Goal: Information Seeking & Learning: Learn about a topic

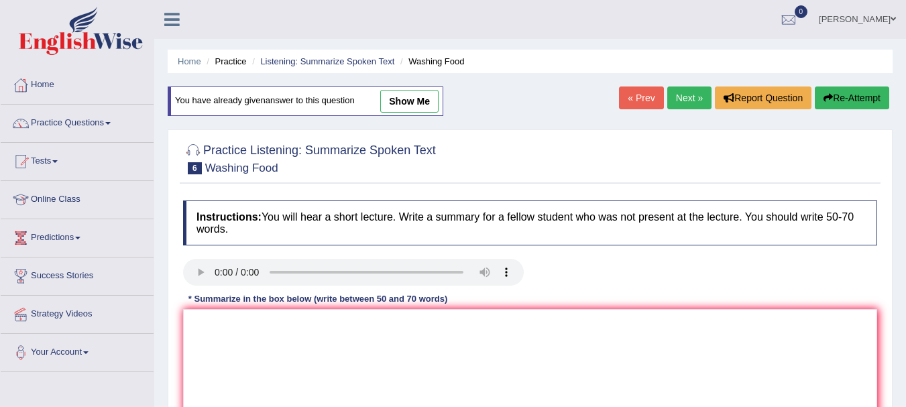
drag, startPoint x: 646, startPoint y: 105, endPoint x: 643, endPoint y: 112, distance: 7.5
click at [646, 105] on link "« Prev" at bounding box center [641, 98] width 44 height 23
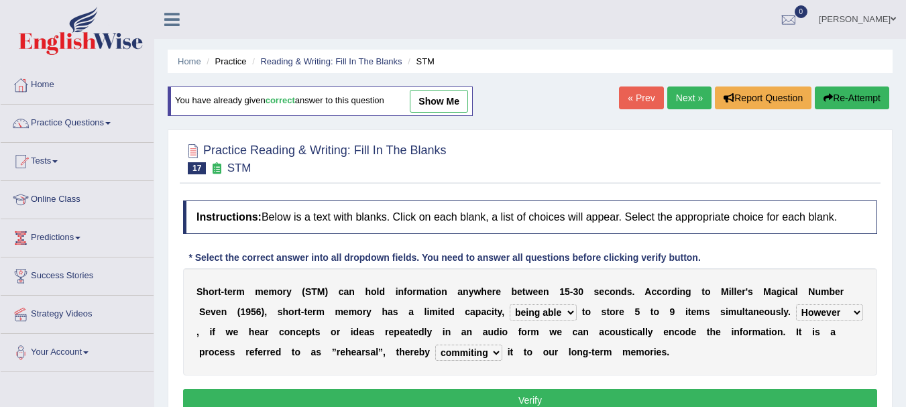
select select "being able"
select select "However"
select select "commiting"
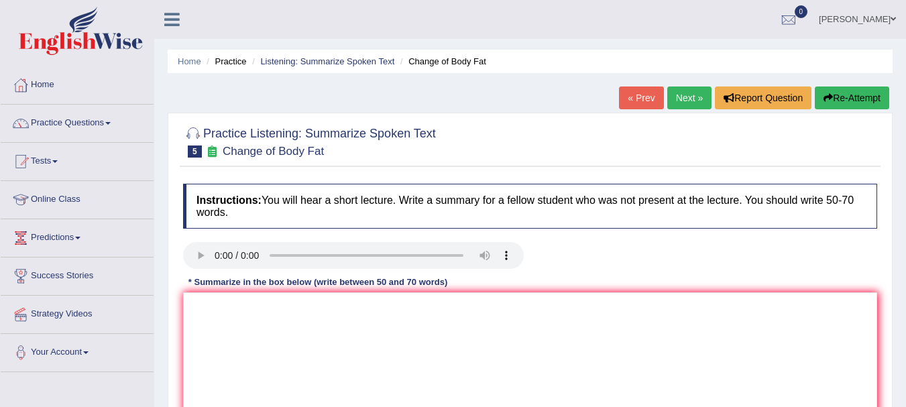
click at [627, 103] on link "« Prev" at bounding box center [641, 98] width 44 height 23
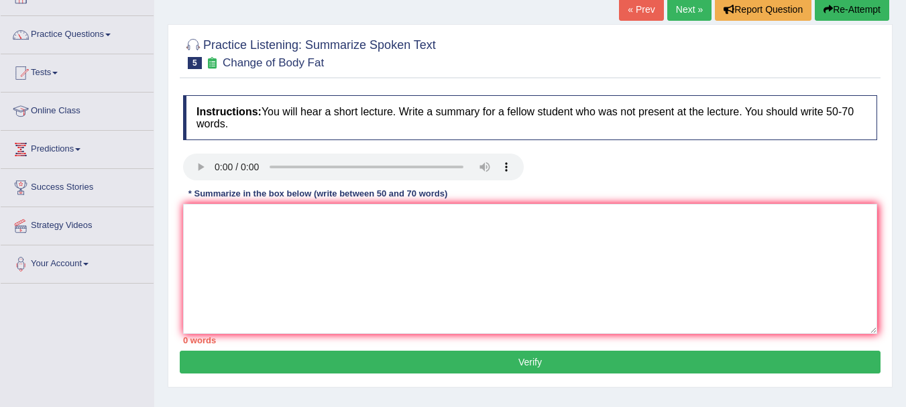
scroll to position [67, 0]
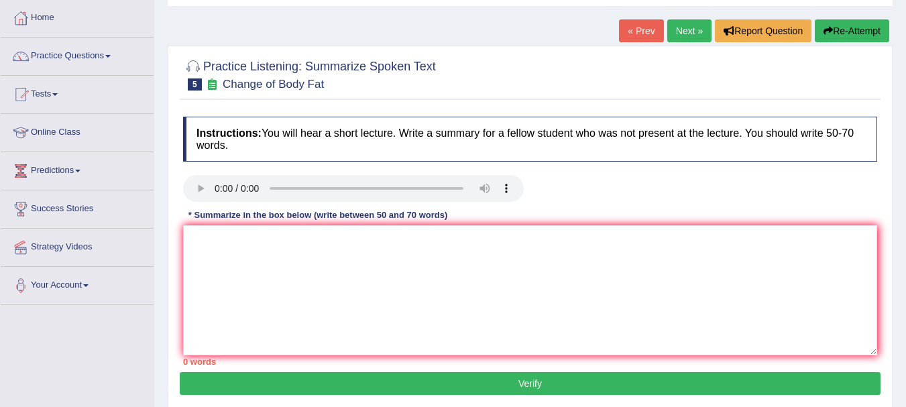
click at [898, 180] on div "Home Practice Listening: Summarize Spoken Text Change of Body Fat « Prev Next »…" at bounding box center [530, 268] width 752 height 671
click at [243, 295] on textarea "888888" at bounding box center [530, 290] width 694 height 130
type textarea "8"
click at [247, 268] on textarea at bounding box center [530, 290] width 694 height 130
type textarea "t"
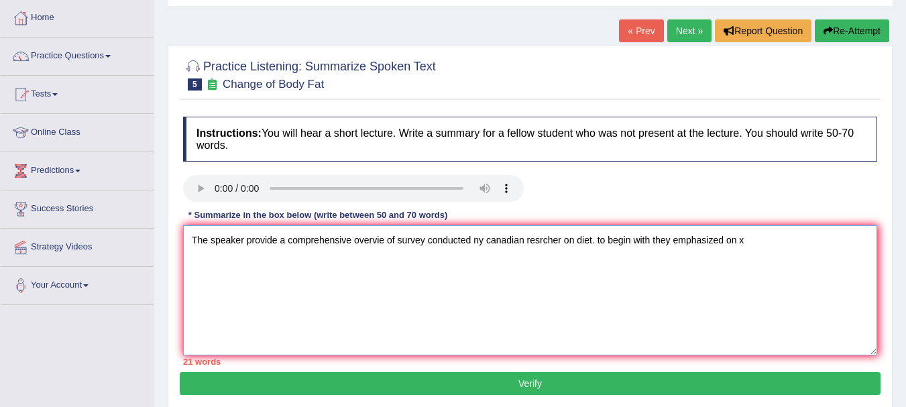
click at [587, 236] on textarea "The speaker provide a comprehensive overvie of survey conducted ny canadian res…" at bounding box center [530, 290] width 694 height 130
click at [865, 241] on textarea "The speaker provide a comprehensive overvie of survey conducted ny canadian res…" at bounding box center [530, 290] width 694 height 130
click at [219, 260] on textarea "The speaker provide a comprehensive overvie of survey conducted ny canadian res…" at bounding box center [530, 290] width 694 height 130
click at [342, 262] on textarea "The speaker provide a comprehensive overvie of survey conducted ny canadian res…" at bounding box center [530, 290] width 694 height 130
click at [414, 262] on textarea "The speaker provide a comprehensive overvie of survey conducted ny canadian res…" at bounding box center [530, 290] width 694 height 130
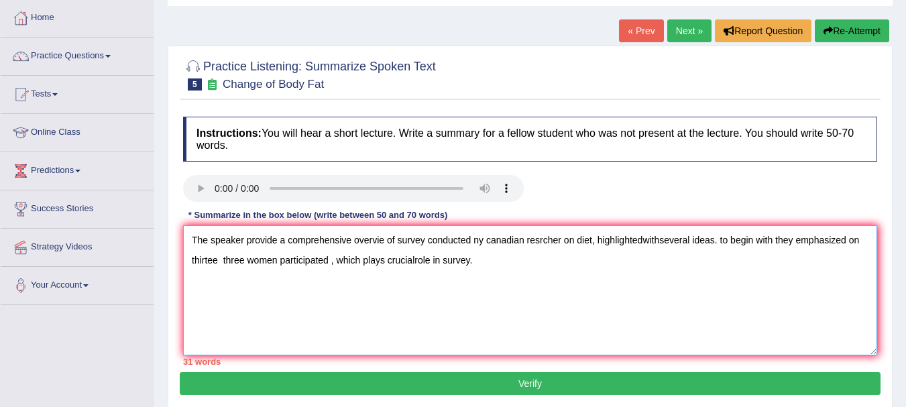
click at [415, 261] on textarea "The speaker provide a comprehensive overvie of survey conducted ny canadian res…" at bounding box center [530, 290] width 694 height 130
click at [477, 258] on textarea "The speaker provide a comprehensive overvie of survey conducted ny canadian res…" at bounding box center [530, 290] width 694 height 130
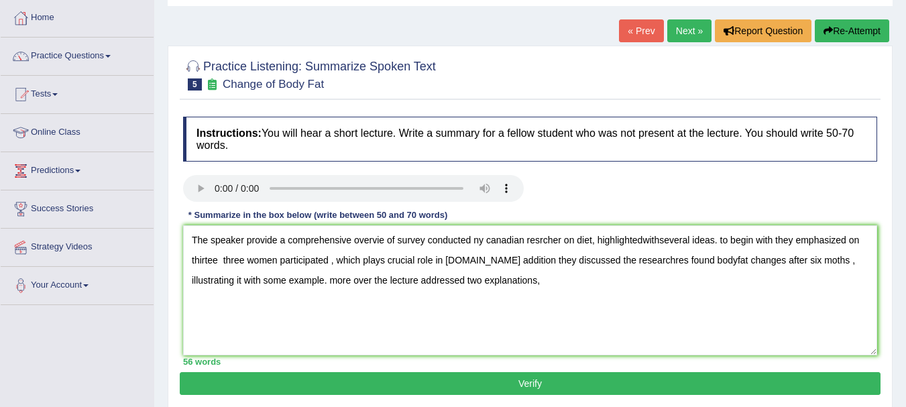
click at [491, 33] on div "Home Practice Listening: Summarize Spoken Text Change of Body Fat « Prev Next »…" at bounding box center [530, 268] width 752 height 671
click at [516, 283] on textarea "The speaker provide a comprehensive overvie of survey conducted ny canadian res…" at bounding box center [530, 290] width 694 height 130
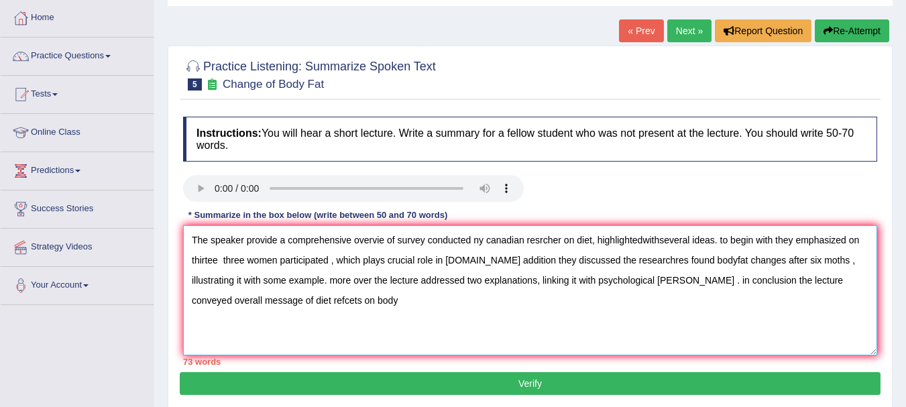
click at [277, 239] on textarea "The speaker provide a comprehensive overvie of survey conducted ny canadian res…" at bounding box center [530, 290] width 694 height 130
click at [386, 245] on textarea "The speaker provided a comprehensive overvie of survey conducted ny canadian re…" at bounding box center [530, 290] width 694 height 130
click at [489, 242] on textarea "The speaker provided a comprehensive overview of survey conducted ny canadian r…" at bounding box center [530, 290] width 694 height 130
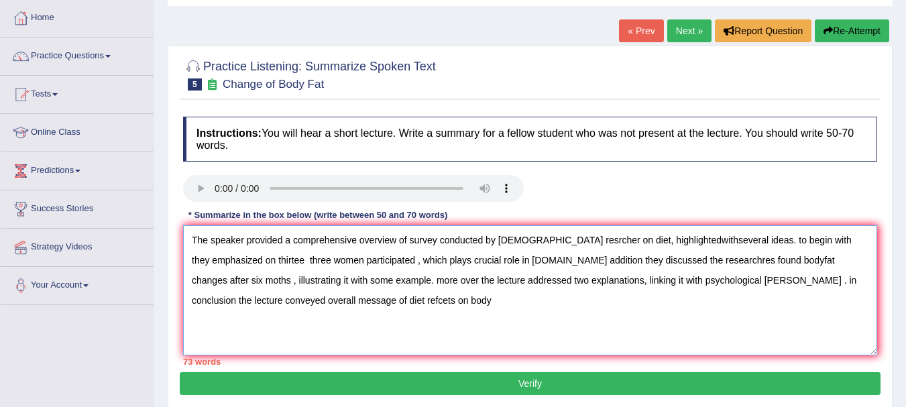
click at [550, 241] on textarea "The speaker provided a comprehensive overview of survey conducted by canadian r…" at bounding box center [530, 290] width 694 height 130
click at [662, 240] on textarea "The speaker provided a comprehensive overview of survey conducted by canadian r…" at bounding box center [530, 290] width 694 height 130
click at [681, 240] on textarea "The speaker provided a comprehensive overview of survey conducted by canadian r…" at bounding box center [530, 290] width 694 height 130
click at [746, 243] on textarea "The speaker provided a comprehensive overview of survey conducted by canadian r…" at bounding box center [530, 290] width 694 height 130
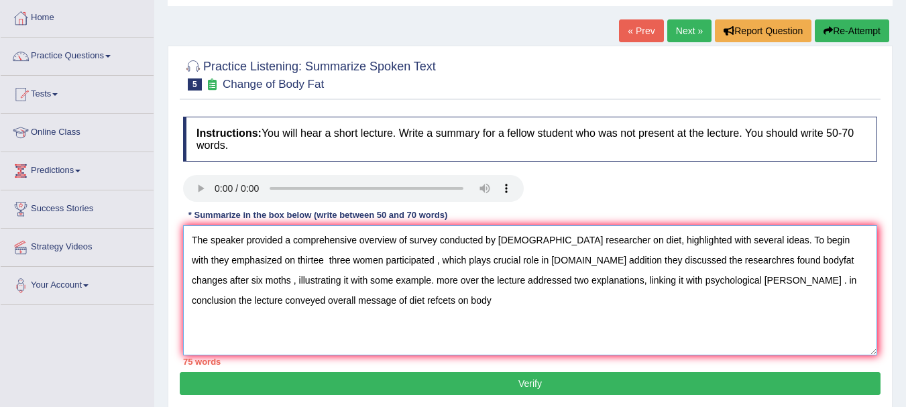
click at [291, 261] on textarea "The speaker provided a comprehensive overview of survey conducted by canadian r…" at bounding box center [530, 290] width 694 height 130
click at [289, 261] on textarea "The speaker provided a comprehensive overview of survey conducted by canadian r…" at bounding box center [530, 290] width 694 height 130
drag, startPoint x: 589, startPoint y: 263, endPoint x: 601, endPoint y: 264, distance: 12.1
click at [601, 264] on textarea "The speaker provided a comprehensive overview of survey conducted by canadian r…" at bounding box center [530, 290] width 694 height 130
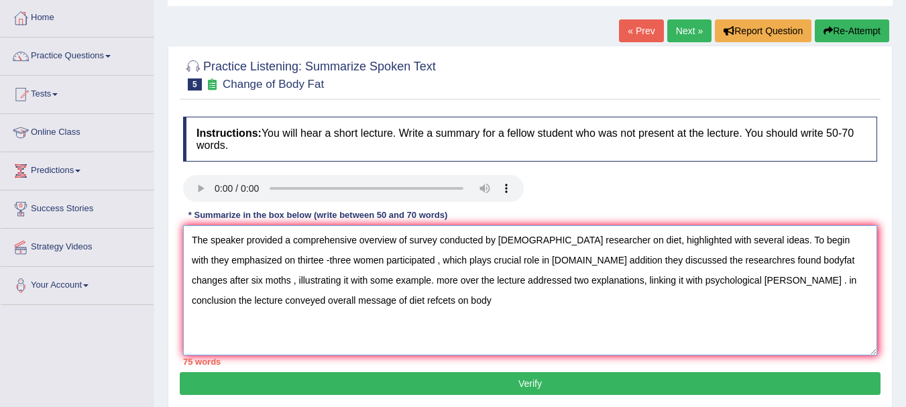
click at [630, 268] on textarea "The speaker provided a comprehensive overview of survey conducted by canadian r…" at bounding box center [530, 290] width 694 height 130
click at [766, 255] on textarea "The speaker provided a comprehensive overview of survey conducted by canadian r…" at bounding box center [530, 290] width 694 height 130
click at [280, 278] on textarea "The speaker provided a comprehensive overview of survey conducted by canadian r…" at bounding box center [530, 290] width 694 height 130
click at [203, 282] on textarea "The speaker provided a comprehensive overview of survey conducted by canadian r…" at bounding box center [530, 290] width 694 height 130
click at [358, 276] on textarea "The speaker provided a comprehensive overview of survey conducted by canadian r…" at bounding box center [530, 290] width 694 height 130
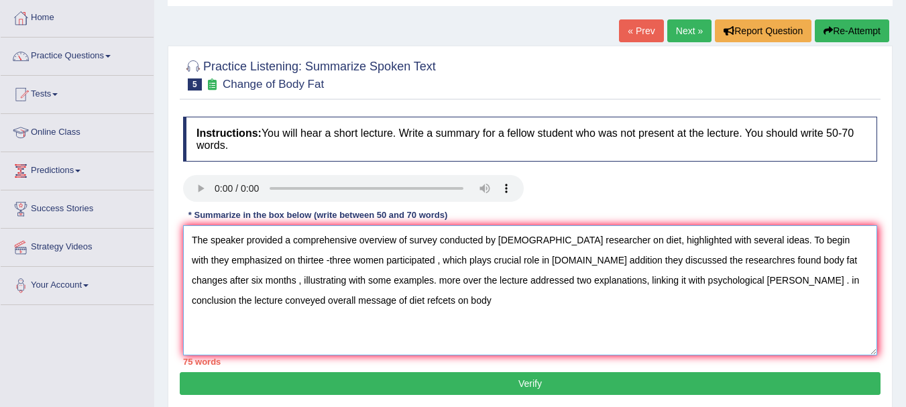
click at [376, 280] on textarea "The speaker provided a comprehensive overview of survey conducted by canadian r…" at bounding box center [530, 290] width 694 height 130
click at [643, 279] on textarea "The speaker provided a comprehensive overview of survey conducted by canadian r…" at bounding box center [530, 290] width 694 height 130
click at [699, 281] on textarea "The speaker provided a comprehensive overview of survey conducted by canadian r…" at bounding box center [530, 290] width 694 height 130
click at [697, 284] on textarea "The speaker provided a comprehensive overview of survey conducted by canadian r…" at bounding box center [530, 290] width 694 height 130
click at [747, 308] on textarea "The speaker provided a comprehensive overview of survey conducted by canadian r…" at bounding box center [530, 290] width 694 height 130
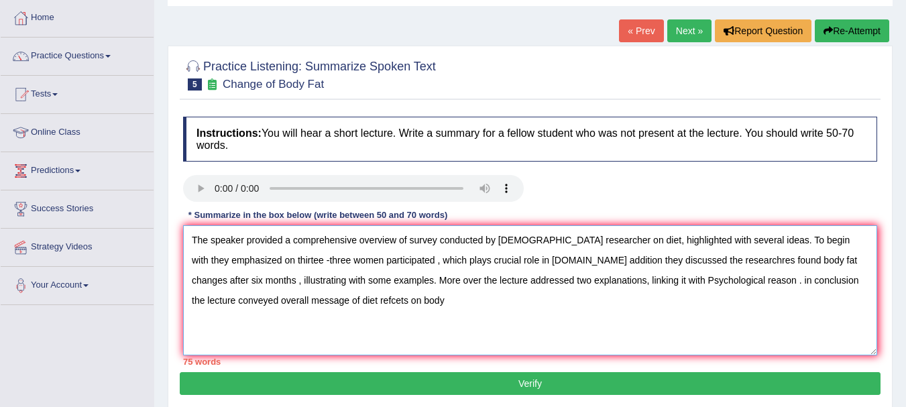
click at [735, 283] on textarea "The speaker provided a comprehensive overview of survey conducted by canadian r…" at bounding box center [530, 290] width 694 height 130
click at [349, 304] on textarea "The speaker provided a comprehensive overview of survey conducted by canadian r…" at bounding box center [530, 290] width 694 height 130
click at [398, 300] on textarea "The speaker provided a comprehensive overview of survey conducted by canadian r…" at bounding box center [530, 290] width 694 height 130
click at [544, 262] on textarea "The speaker provided a comprehensive overview of survey conducted by canadian r…" at bounding box center [530, 290] width 694 height 130
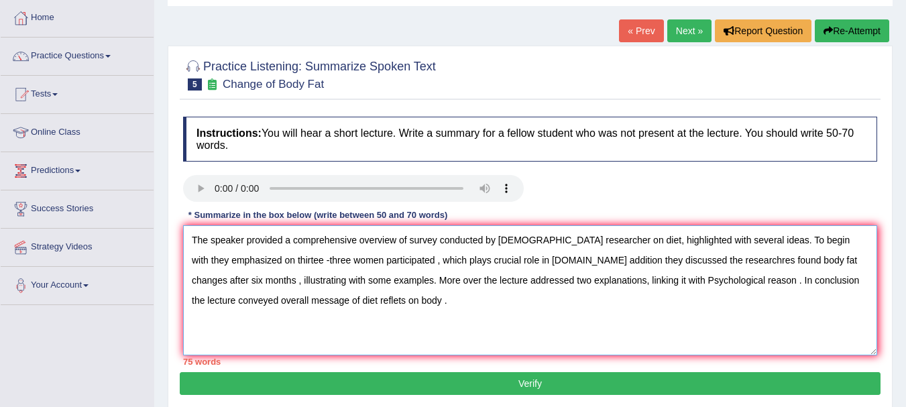
type textarea "The speaker provided a comprehensive overview of survey conducted by canadian r…"
click at [409, 383] on button "Verify" at bounding box center [530, 383] width 701 height 23
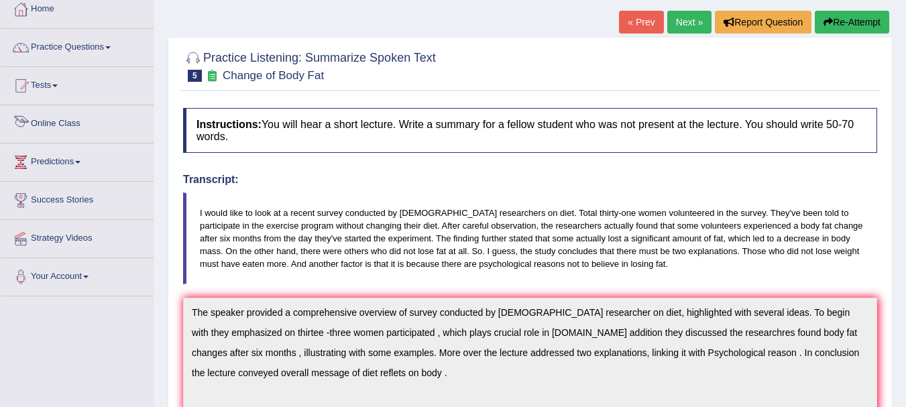
scroll to position [0, 0]
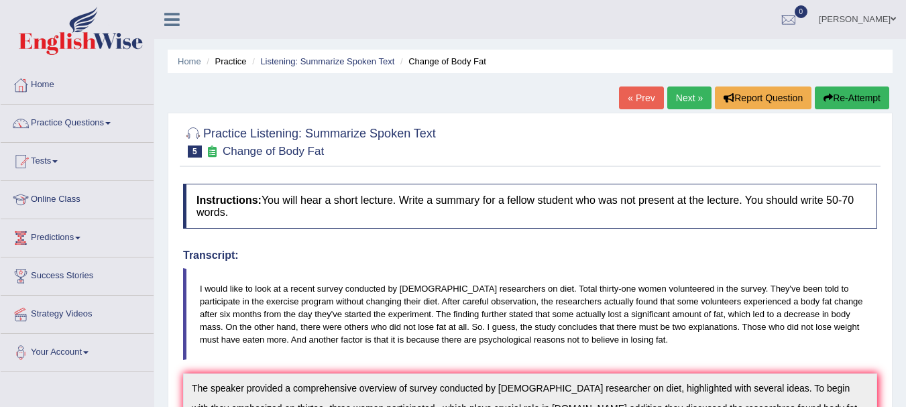
click at [693, 109] on link "Next »" at bounding box center [689, 98] width 44 height 23
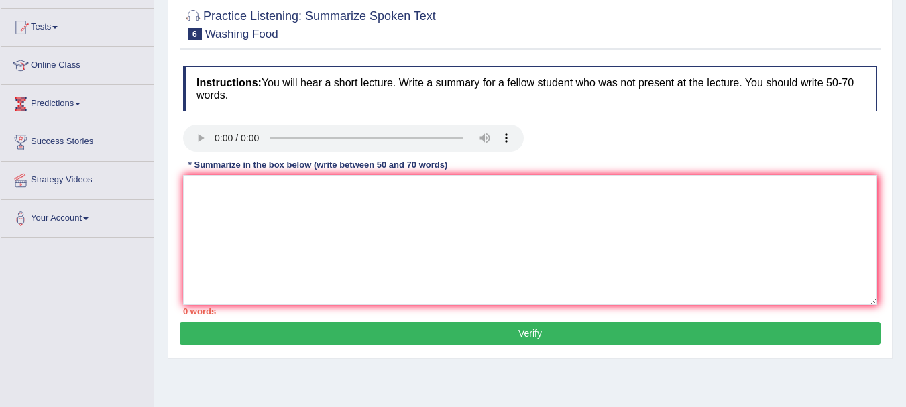
scroll to position [67, 0]
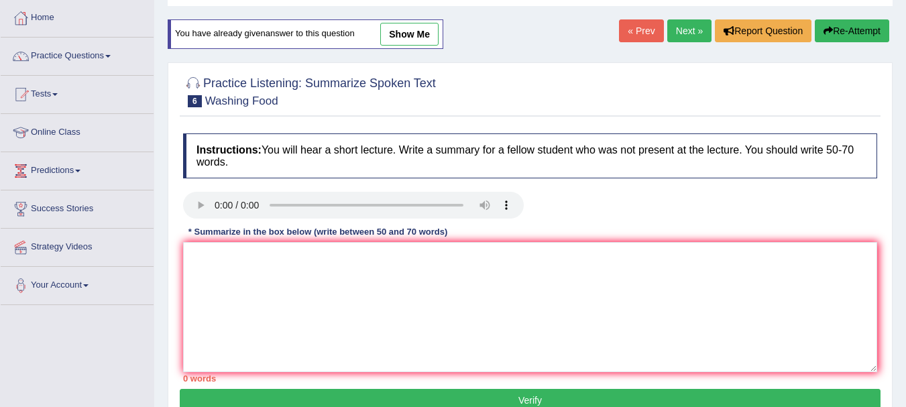
click at [637, 39] on link "« Prev" at bounding box center [641, 30] width 44 height 23
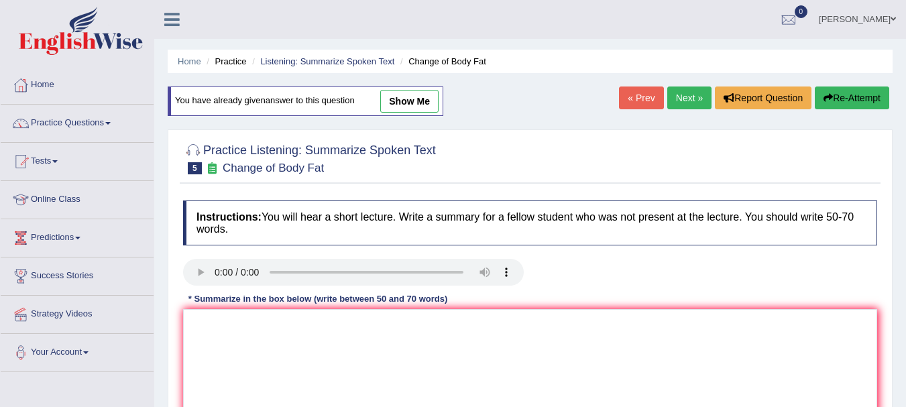
click at [634, 93] on link "« Prev" at bounding box center [641, 98] width 44 height 23
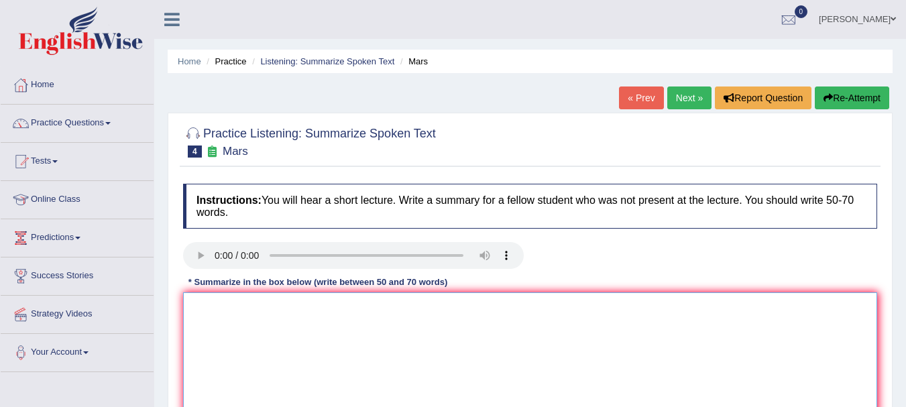
click at [480, 372] on textarea at bounding box center [530, 357] width 694 height 130
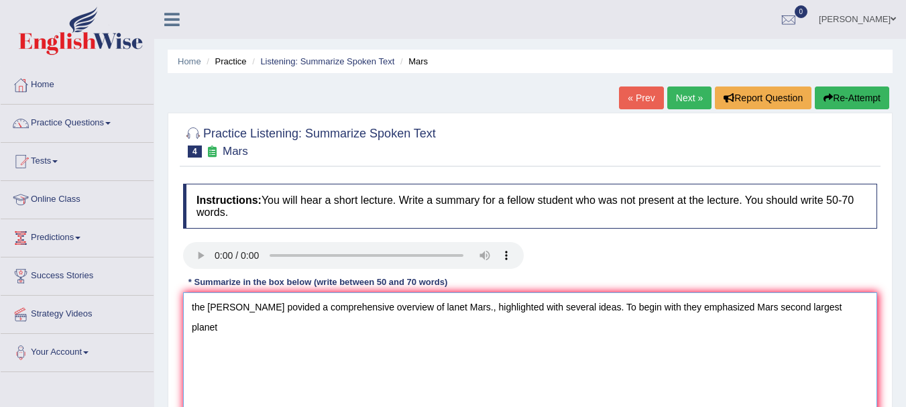
click at [730, 309] on textarea "the speake povided a comprehensive overview of lanet Mars., highlighted with se…" at bounding box center [530, 357] width 694 height 130
click at [852, 308] on textarea "the speake povided a comprehensive overview of lanet Mars., highlighted with se…" at bounding box center [530, 357] width 694 height 130
click at [237, 307] on textarea "the speake povided a comprehensive overview of lanet Mars., highlighted with se…" at bounding box center [530, 357] width 694 height 130
click at [860, 308] on textarea "the speaker povided a comprehensive overview of lanet Mars., highlighted with s…" at bounding box center [530, 357] width 694 height 130
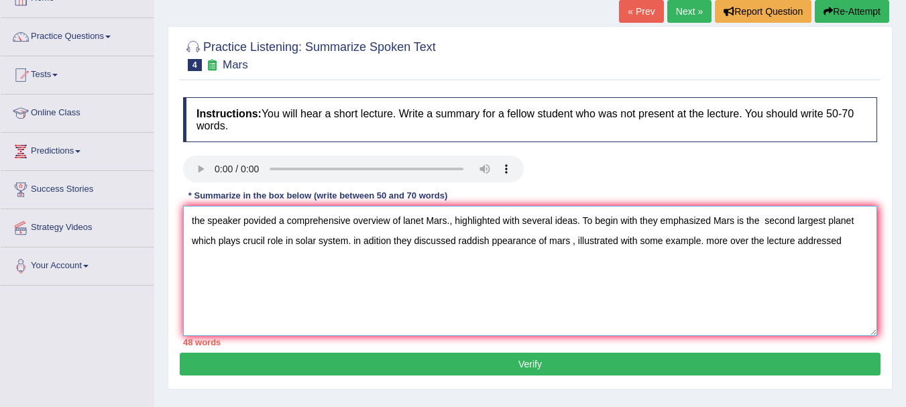
scroll to position [106, 0]
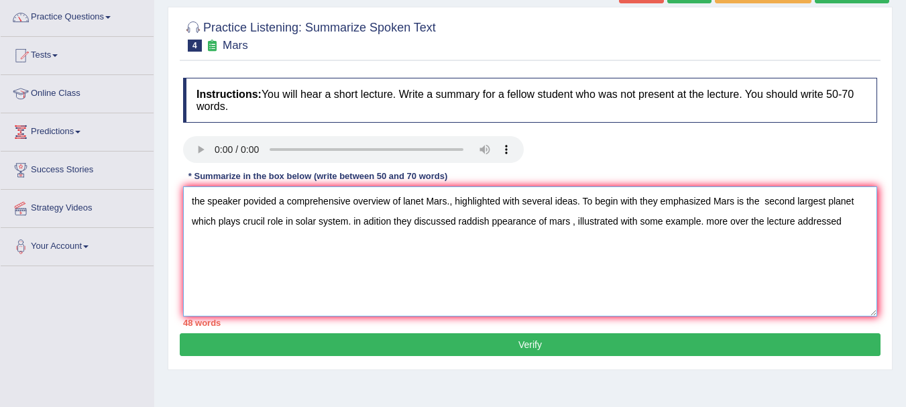
click at [847, 217] on textarea "the speaker povided a comprehensive overview of lanet Mars., highlighted with s…" at bounding box center [530, 251] width 694 height 130
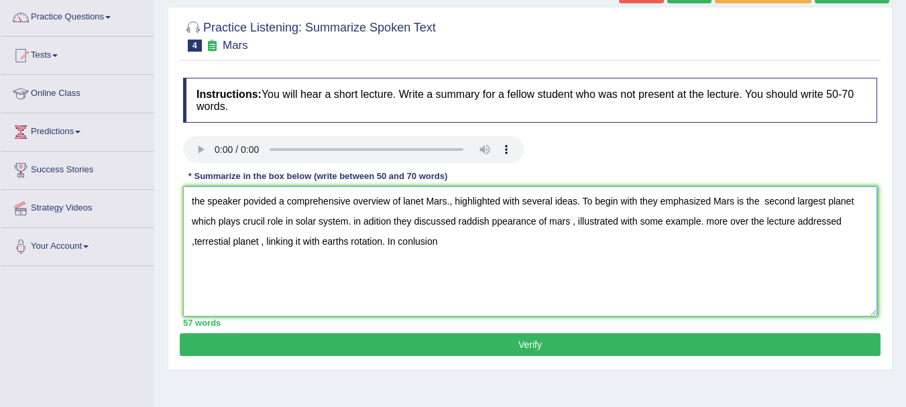
click at [344, 243] on textarea "the speaker povided a comprehensive overview of lanet Mars., highlighted with s…" at bounding box center [530, 251] width 694 height 130
click at [459, 253] on textarea "the speaker povided a comprehensive overview of lanet Mars., highlighted with s…" at bounding box center [530, 251] width 694 height 130
click at [455, 247] on textarea "the speaker povided a comprehensive overview of lanet Mars., highlighted with s…" at bounding box center [530, 251] width 694 height 130
click at [471, 245] on textarea "the speaker povided a comprehensive overview of lanet Mars., highlighted with s…" at bounding box center [530, 251] width 694 height 130
click at [400, 198] on textarea "the speaker povided a comprehensive overview of lanet Mars., highlighted with s…" at bounding box center [530, 251] width 694 height 130
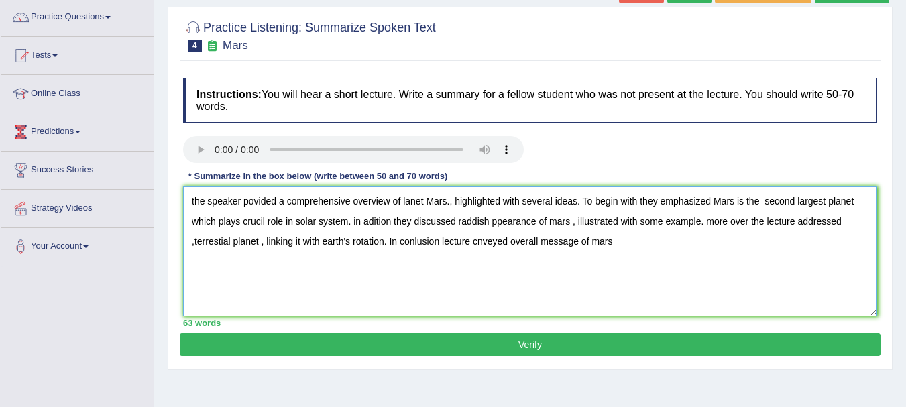
click at [402, 205] on textarea "the speaker povided a comprehensive overview of lanet Mars., highlighted with s…" at bounding box center [530, 251] width 694 height 130
click at [195, 200] on textarea "the speaker povided a comprehensive overview of Planet Mars., highlighted with …" at bounding box center [530, 251] width 694 height 130
click at [188, 201] on textarea "the speaker povided a comprehensive overview of Planet Mars., highlighted with …" at bounding box center [530, 251] width 694 height 130
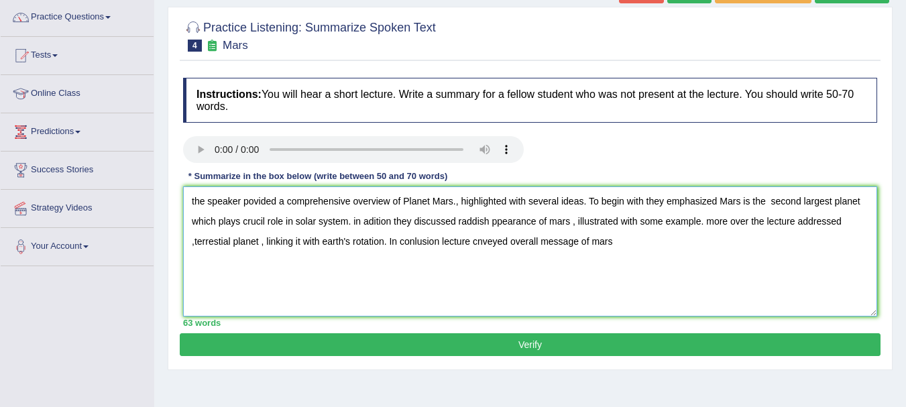
click at [192, 203] on textarea "the speaker povided a comprehensive overview of Planet Mars., highlighted with …" at bounding box center [530, 251] width 694 height 130
click at [195, 203] on textarea "the speaker povided a comprehensive overview of Planet Mars., highlighted with …" at bounding box center [530, 251] width 694 height 130
click at [251, 201] on textarea "The speaker povided a comprehensive overview of Planet Mars., highlighted with …" at bounding box center [530, 251] width 694 height 130
click at [263, 224] on textarea "The speaker provided a comprehensive overview of Planet Mars., highlighted with…" at bounding box center [530, 251] width 694 height 130
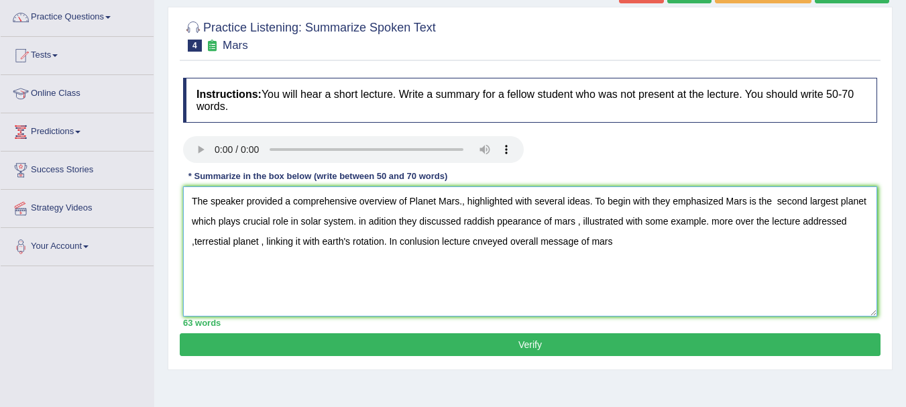
drag, startPoint x: 346, startPoint y: 229, endPoint x: 310, endPoint y: 228, distance: 35.5
click at [310, 228] on textarea "The speaker provided a comprehensive overview of Planet Mars., highlighted with…" at bounding box center [530, 251] width 694 height 130
click at [306, 280] on textarea "The speaker provided a comprehensive overview of Planet Mars., highlighted with…" at bounding box center [530, 251] width 694 height 130
click at [304, 223] on textarea "The speaker provided a comprehensive overview of Planet Mars., highlighted with…" at bounding box center [530, 251] width 694 height 130
click at [329, 223] on textarea "The speaker provided a comprehensive overview of Planet Mars., highlighted with…" at bounding box center [530, 251] width 694 height 130
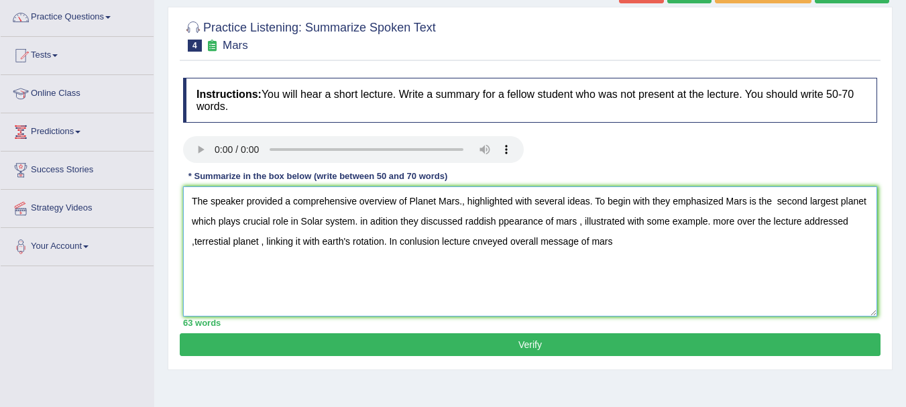
click at [361, 222] on textarea "The speaker provided a comprehensive overview of Planet Mars., highlighted with…" at bounding box center [530, 251] width 694 height 130
click at [363, 222] on textarea "The speaker provided a comprehensive overview of Planet Mars., highlighted with…" at bounding box center [530, 251] width 694 height 130
click at [500, 219] on textarea "The speaker provided a comprehensive overview of Planet Mars., highlighted with…" at bounding box center [530, 251] width 694 height 130
click at [726, 221] on textarea "The speaker provided a comprehensive overview of Planet Mars., highlighted with…" at bounding box center [530, 251] width 694 height 130
click at [602, 239] on textarea "The speaker provided a comprehensive overview of Planet Mars., highlighted with…" at bounding box center [530, 251] width 694 height 130
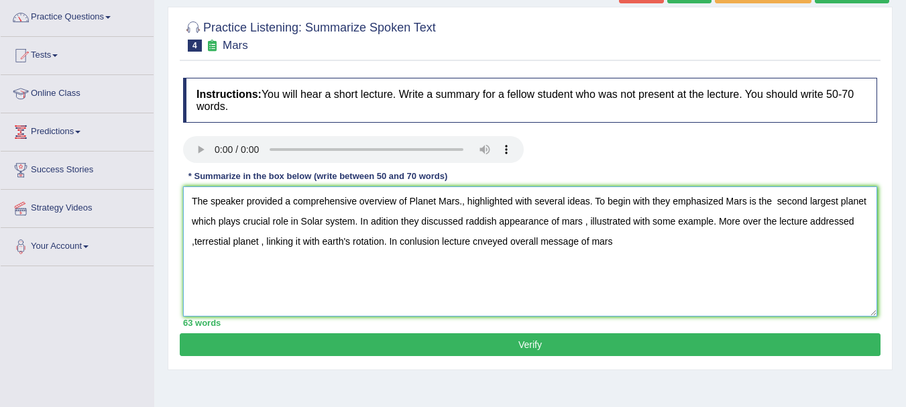
click at [599, 242] on textarea "The speaker provided a comprehensive overview of Planet Mars., highlighted with…" at bounding box center [530, 251] width 694 height 130
click at [612, 243] on textarea "The speaker provided a comprehensive overview of Planet Mars., highlighted with…" at bounding box center [530, 251] width 694 height 130
click at [198, 243] on textarea "The speaker provided a comprehensive overview of Planet Mars., highlighted with…" at bounding box center [530, 251] width 694 height 130
type textarea "The speaker provided a comprehensive overview of Planet Mars., highlighted with…"
click at [376, 337] on button "Verify" at bounding box center [530, 344] width 701 height 23
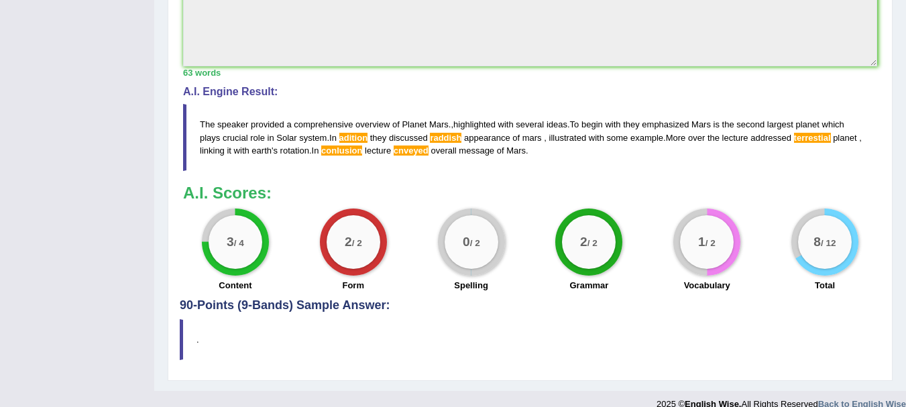
scroll to position [481, 0]
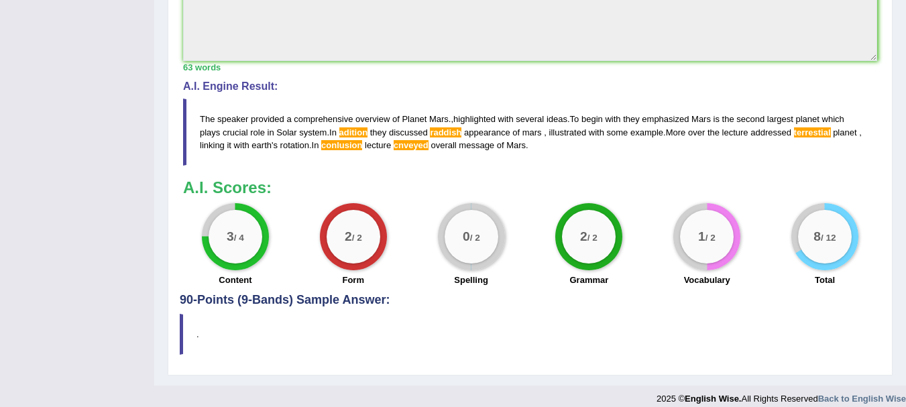
click at [545, 87] on h4 "A.I. Engine Result:" at bounding box center [530, 86] width 694 height 12
drag, startPoint x: 856, startPoint y: 1, endPoint x: 614, endPoint y: 186, distance: 304.3
click at [614, 186] on h3 "A.I. Scores:" at bounding box center [530, 187] width 694 height 17
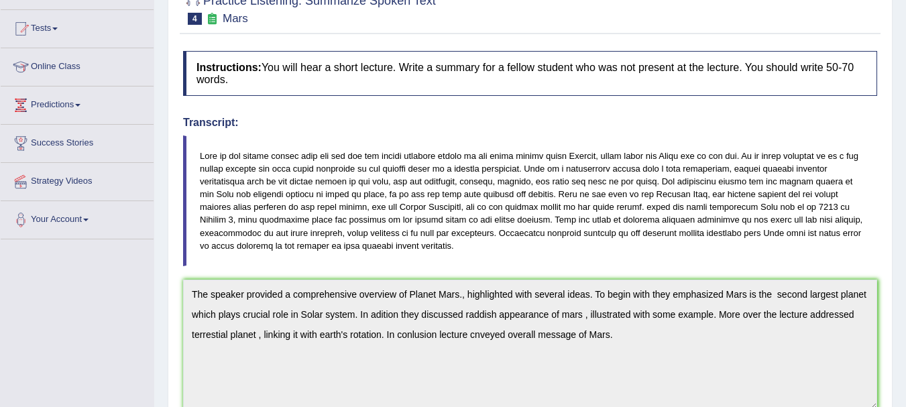
scroll to position [0, 0]
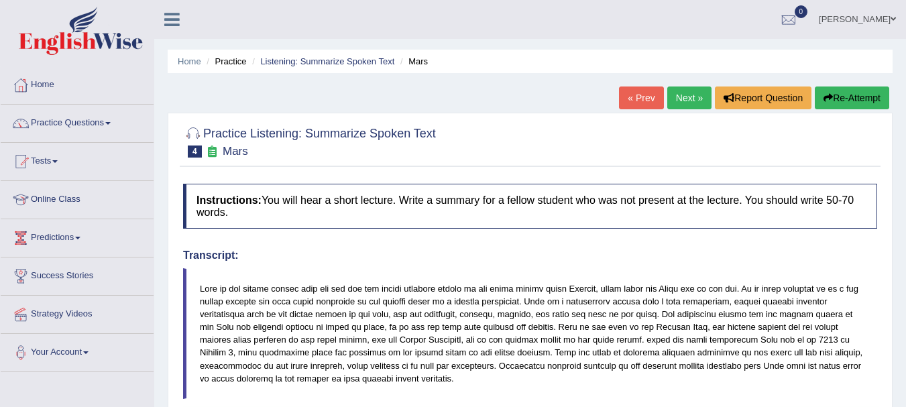
click at [642, 96] on link "« Prev" at bounding box center [641, 98] width 44 height 23
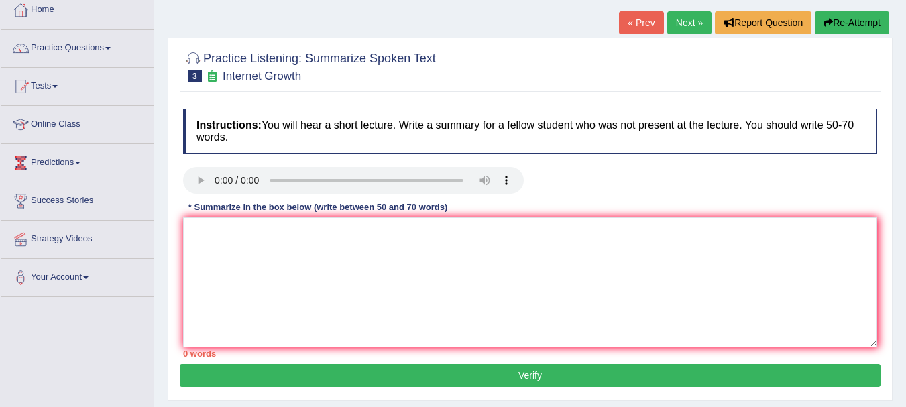
scroll to position [99, 0]
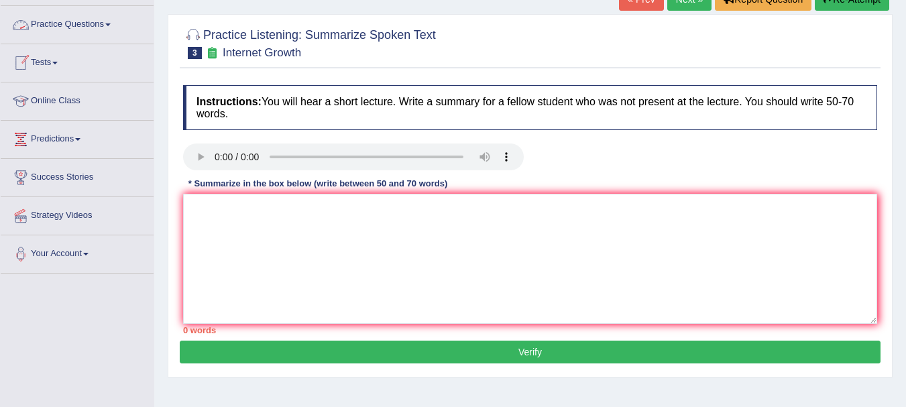
click at [62, 30] on link "Practice Questions" at bounding box center [77, 23] width 153 height 34
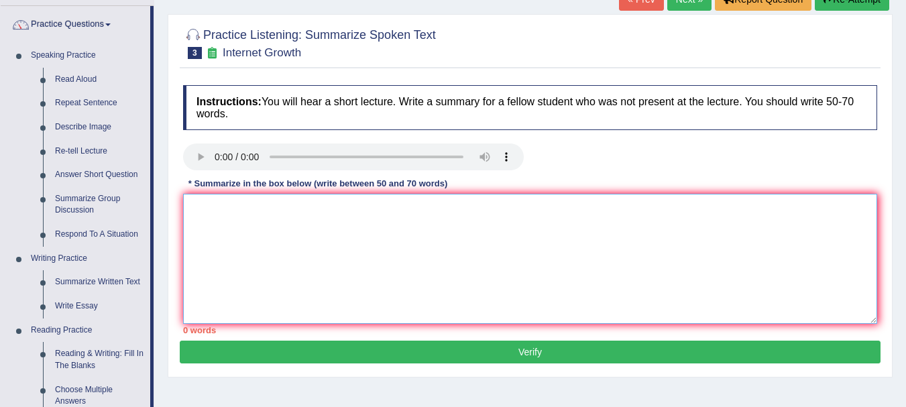
click at [208, 204] on textarea at bounding box center [530, 259] width 694 height 130
click at [249, 214] on textarea at bounding box center [530, 259] width 694 height 130
type textarea "t"
click at [237, 214] on textarea "The [PERSON_NAME] provided a comprehensive oveview of" at bounding box center [530, 259] width 694 height 130
click at [240, 209] on textarea "The [PERSON_NAME] provided a comprehensive oveview of" at bounding box center [530, 259] width 694 height 130
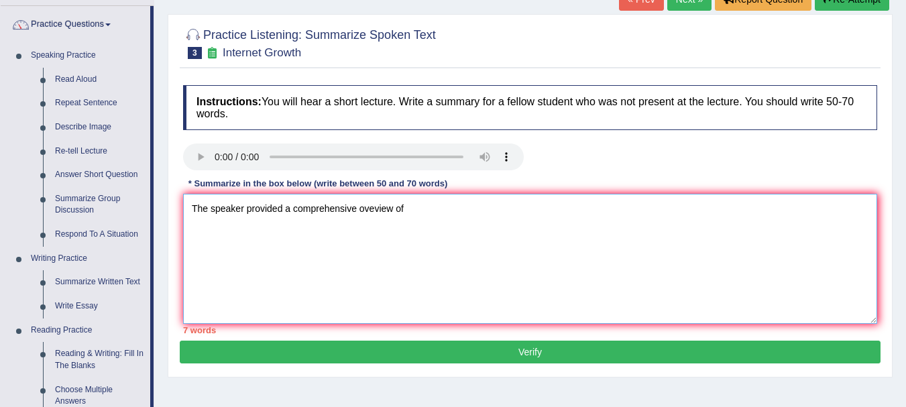
click at [409, 212] on textarea "The speaker provided a comprehensive oveview of" at bounding box center [530, 259] width 694 height 130
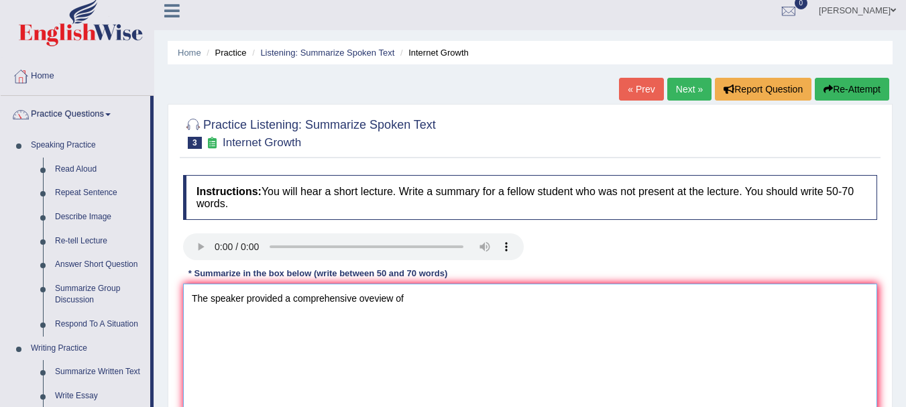
scroll to position [0, 0]
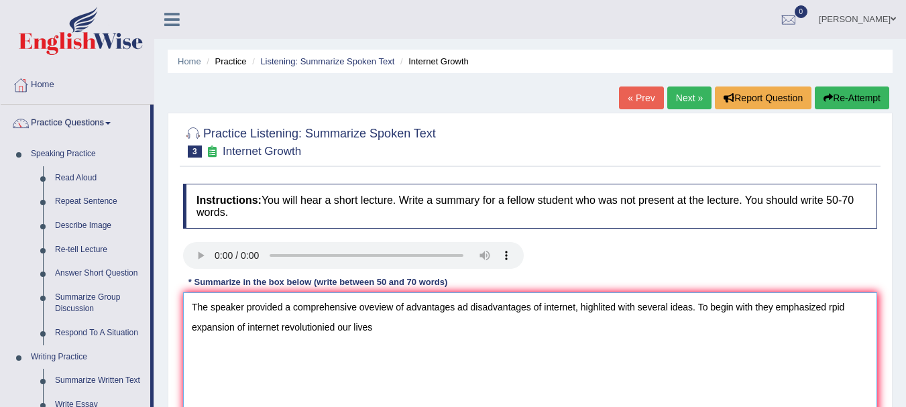
click at [830, 306] on textarea "The speaker provided a comprehensive oveview of advantages ad disadvantages of …" at bounding box center [530, 357] width 694 height 130
click at [377, 327] on textarea "The speaker provided a comprehensive oveview of advantages ad disadvantages of …" at bounding box center [530, 357] width 694 height 130
click at [282, 327] on textarea "The speaker provided a comprehensive oveview of advantages ad disadvantages of …" at bounding box center [530, 357] width 694 height 130
click at [374, 327] on textarea "The speaker provided a comprehensive oveview of advantages ad disadvantages of …" at bounding box center [530, 357] width 694 height 130
click at [370, 327] on textarea "The speaker provided a comprehensive oveview of advantages ad disadvantages of …" at bounding box center [530, 357] width 694 height 130
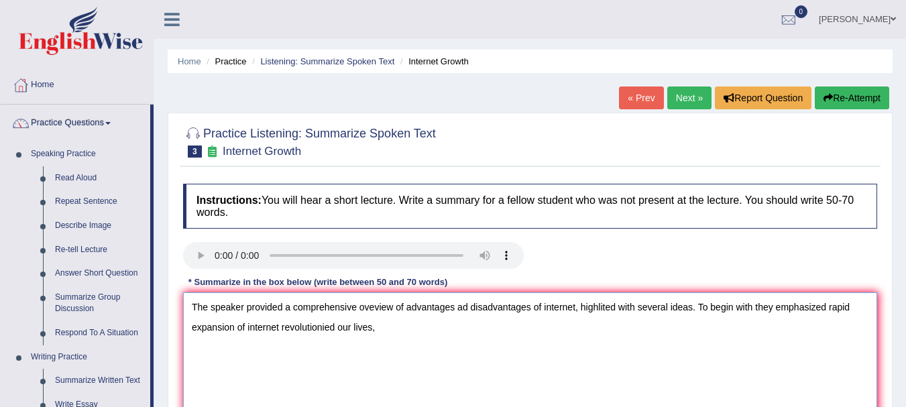
click at [372, 327] on textarea "The speaker provided a comprehensive oveview of advantages ad disadvantages of …" at bounding box center [530, 357] width 694 height 130
click at [371, 307] on textarea "The speaker provided a comprehensive oveview of advantages ad disadvantages of …" at bounding box center [530, 357] width 694 height 130
click at [310, 328] on textarea "The speaker provided a comprehensive overview of advantages ad disadvantages of…" at bounding box center [530, 357] width 694 height 130
click at [327, 326] on textarea "The speaker provided a comprehensive overview of advantages ad disadvantages of…" at bounding box center [530, 357] width 694 height 130
click at [420, 331] on textarea "The speaker provided a comprehensive overview of advantages ad disadvantages of…" at bounding box center [530, 357] width 694 height 130
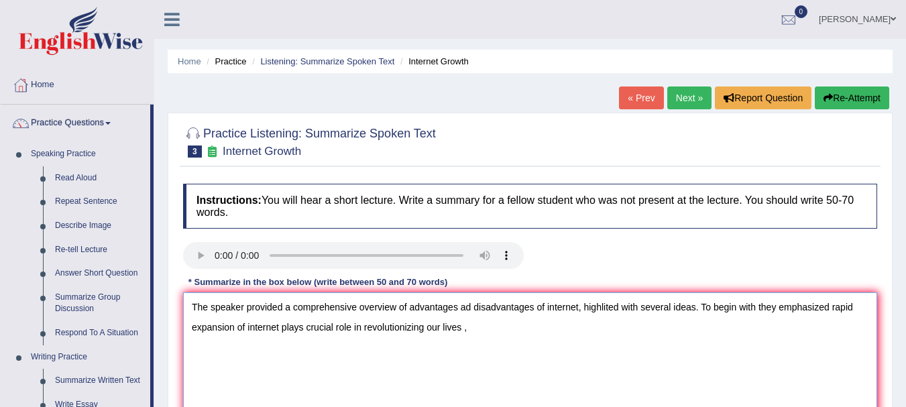
click at [481, 327] on textarea "The speaker provided a comprehensive overview of advantages ad disadvantages of…" at bounding box center [530, 357] width 694 height 130
click at [537, 339] on textarea "The speaker provided a comprehensive overview of advantages ad disadvantages of…" at bounding box center [530, 357] width 694 height 130
click at [676, 329] on textarea "The speaker provided a comprehensive overview of advantages ad disadvantages of…" at bounding box center [530, 357] width 694 height 130
drag, startPoint x: 685, startPoint y: 337, endPoint x: 619, endPoint y: 270, distance: 93.9
click at [619, 270] on div at bounding box center [529, 257] width 707 height 30
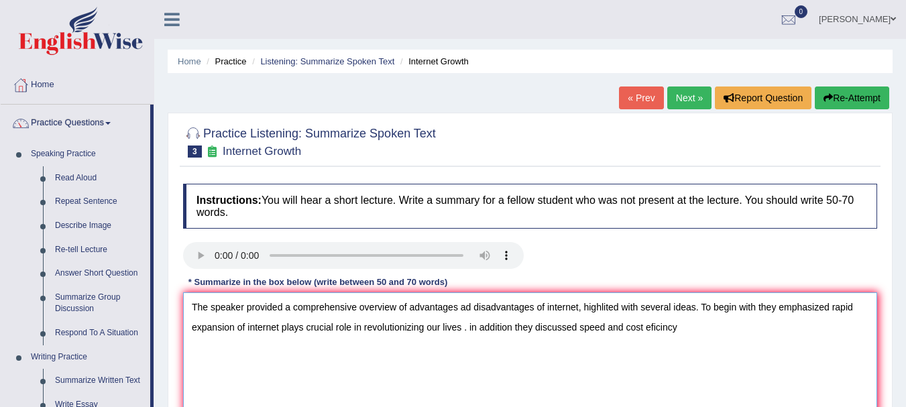
click at [681, 327] on textarea "The speaker provided a comprehensive overview of advantages ad disadvantages of…" at bounding box center [530, 357] width 694 height 130
type textarea "The speaker provided a comprehensive overview of advantages ad disadvantages of…"
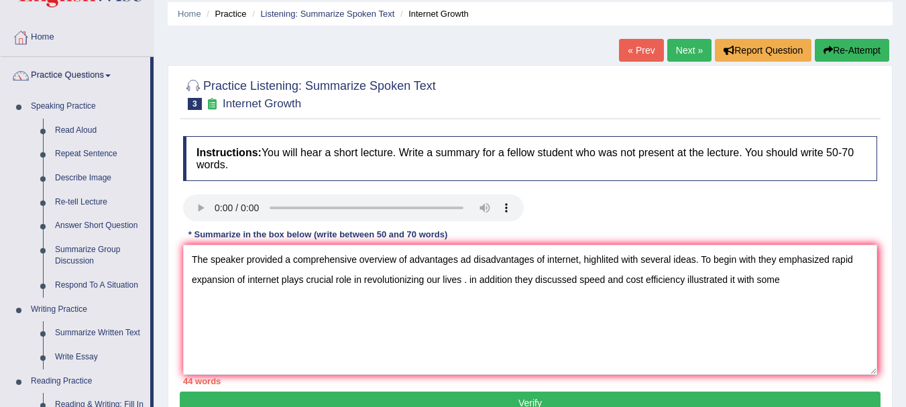
scroll to position [42, 0]
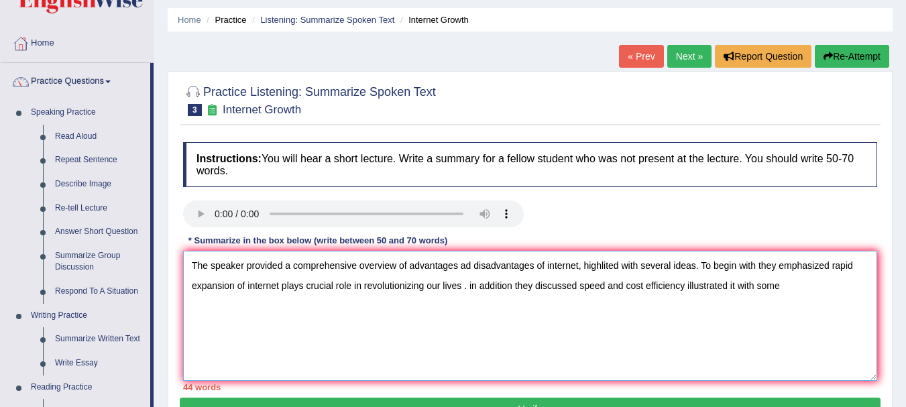
click at [789, 280] on textarea "The speaker provided a comprehensive overview of advantages ad disadvantages of…" at bounding box center [530, 316] width 694 height 130
click at [827, 288] on textarea "The speaker provided a comprehensive overview of advantages ad disadvantages of…" at bounding box center [530, 316] width 694 height 130
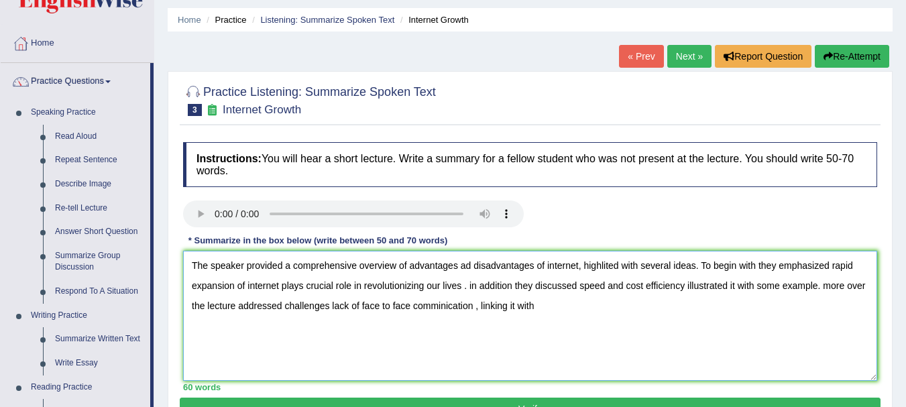
drag, startPoint x: 331, startPoint y: 306, endPoint x: 476, endPoint y: 319, distance: 146.1
click at [476, 319] on textarea "The speaker provided a comprehensive overview of advantages ad disadvantages of…" at bounding box center [530, 316] width 694 height 130
click at [451, 310] on textarea "The speaker provided a comprehensive overview of advantages ad disadvantages of…" at bounding box center [530, 316] width 694 height 130
paste textarea "lack of face to face comminication"
click at [543, 267] on textarea "The speaker provided a comprehensive overview of advantages ad disadvantages of…" at bounding box center [530, 316] width 694 height 130
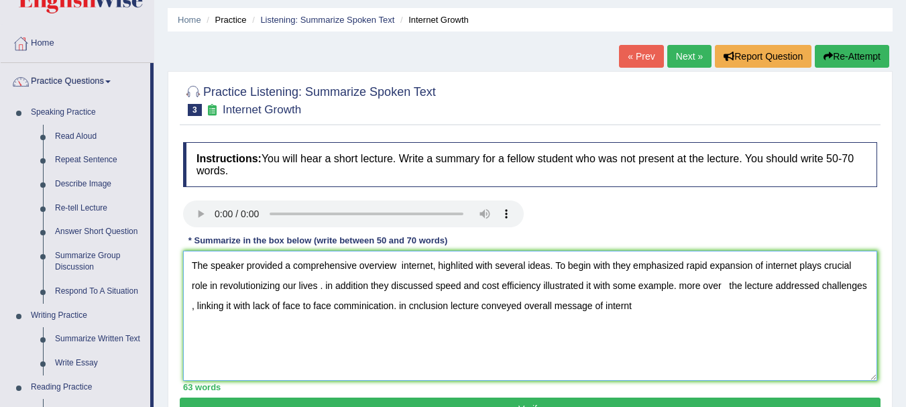
click at [400, 263] on textarea "The speaker provided a comprehensive overview internet, highlited with several …" at bounding box center [530, 316] width 694 height 130
click at [431, 266] on textarea "The speaker provided a comprehensive overview Internet, highlited with several …" at bounding box center [530, 316] width 694 height 130
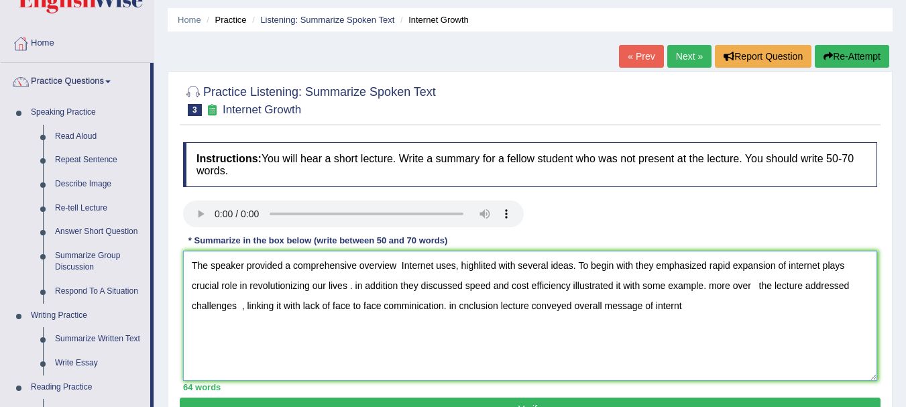
click at [571, 266] on textarea "The speaker provided a comprehensive overview Internet uses, highlited with sev…" at bounding box center [530, 316] width 694 height 130
click at [569, 266] on textarea "The speaker provided a comprehensive overview Internet uses, highlited with sev…" at bounding box center [530, 316] width 694 height 130
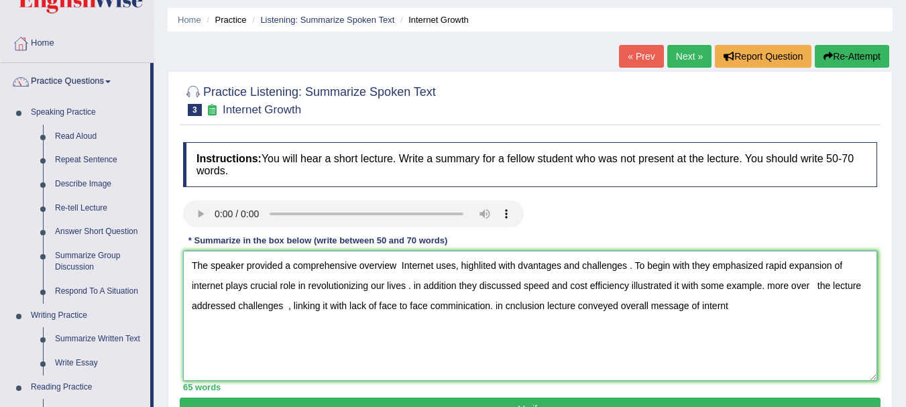
click at [522, 286] on textarea "The speaker provided a comprehensive overview Internet uses, highlited with dva…" at bounding box center [530, 316] width 694 height 130
click at [519, 265] on textarea "The speaker provided a comprehensive overview Internet uses, highlited with dva…" at bounding box center [530, 316] width 694 height 130
click at [514, 265] on textarea "The speaker provided a comprehensive overview Internet uses, highlited with dva…" at bounding box center [530, 316] width 694 height 130
click at [518, 266] on textarea "The speaker provided a comprehensive overview Internet uses, highlited with dva…" at bounding box center [530, 316] width 694 height 130
click at [516, 266] on textarea "The speaker provided a comprehensive overview Internet uses, highlited with dva…" at bounding box center [530, 316] width 694 height 130
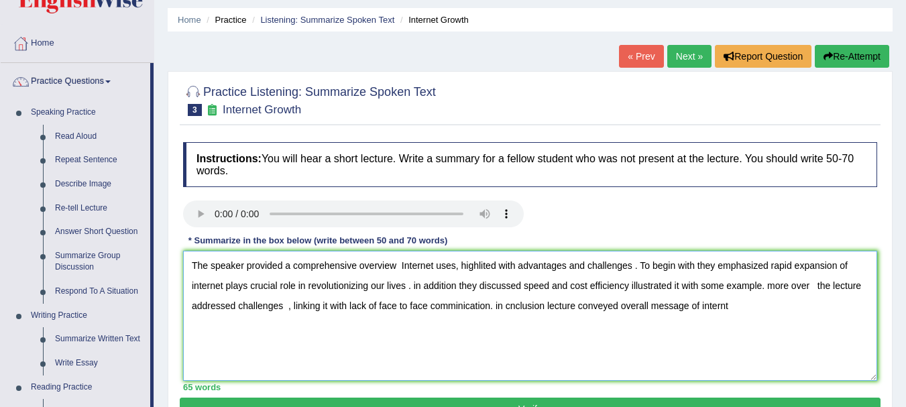
click at [740, 310] on textarea "The speaker provided a comprehensive overview Internet uses, highlited with adv…" at bounding box center [530, 316] width 694 height 130
click at [728, 306] on textarea "The speaker provided a comprehensive overview Internet uses, highlited with adv…" at bounding box center [530, 316] width 694 height 130
click at [709, 306] on textarea "The speaker provided a comprehensive overview Internet uses, highlited with adv…" at bounding box center [530, 316] width 694 height 130
click at [706, 306] on textarea "The speaker provided a comprehensive overview Internet uses, highlited with adv…" at bounding box center [530, 316] width 694 height 130
click at [740, 311] on textarea "The speaker provided a comprehensive overview Internet uses, highlited with adv…" at bounding box center [530, 316] width 694 height 130
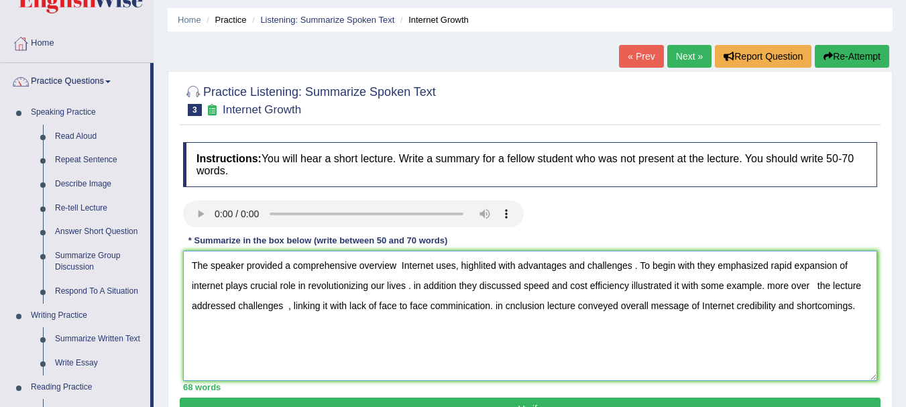
click at [294, 265] on textarea "The speaker provided a comprehensive overview Internet uses, highlited with adv…" at bounding box center [530, 316] width 694 height 130
click at [288, 265] on textarea "The speaker provided a comprehensive overview Internet uses, highlited with adv…" at bounding box center [530, 316] width 694 height 130
click at [392, 266] on textarea "The speaker provided comprehensive overview Internet uses, highlited with advan…" at bounding box center [530, 316] width 694 height 130
click at [391, 266] on textarea "The speaker provided comprehensive overview Internet uses, highlited with advan…" at bounding box center [530, 316] width 694 height 130
click at [488, 268] on textarea "The speaker provided comprehensive overview of Internet uses, highlited with ad…" at bounding box center [530, 316] width 694 height 130
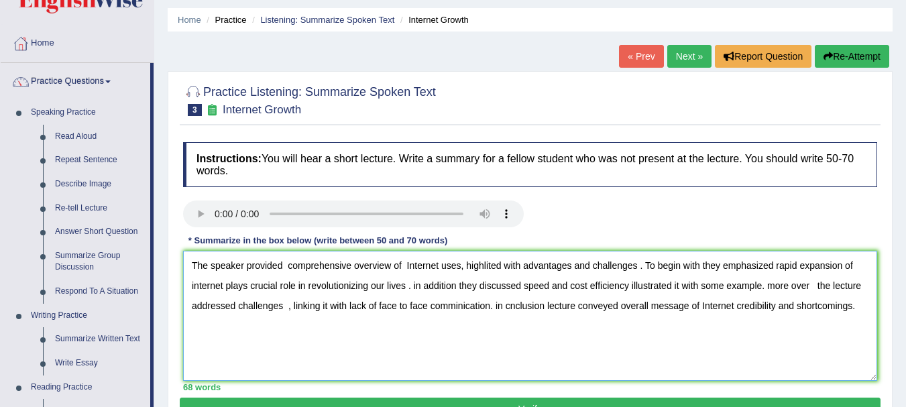
click at [492, 314] on textarea "The speaker provided comprehensive overview of Internet uses, highlited with ad…" at bounding box center [530, 316] width 694 height 130
click at [485, 268] on textarea "The speaker provided comprehensive overview of Internet uses, highlited with ad…" at bounding box center [530, 316] width 694 height 130
click at [225, 288] on textarea "The speaker provided comprehensive overview of Internet uses, highlighted with …" at bounding box center [530, 316] width 694 height 130
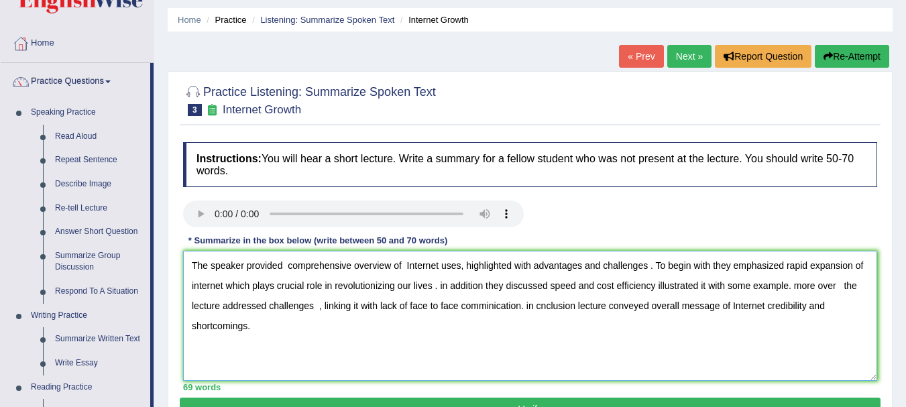
click at [711, 289] on textarea "The speaker provided comprehensive overview of Internet uses, highlighted with …" at bounding box center [530, 316] width 694 height 130
click at [787, 284] on textarea "The speaker provided comprehensive overview of Internet uses, highlighted with …" at bounding box center [530, 316] width 694 height 130
click at [784, 286] on textarea "The speaker provided comprehensive overview of Internet uses, highlighted with …" at bounding box center [530, 316] width 694 height 130
click at [803, 290] on textarea "The speaker provided comprehensive overview of Internet uses, highlighted with …" at bounding box center [530, 316] width 694 height 130
click at [491, 307] on textarea "The speaker provided comprehensive overview of Internet uses, highlighted with …" at bounding box center [530, 316] width 694 height 130
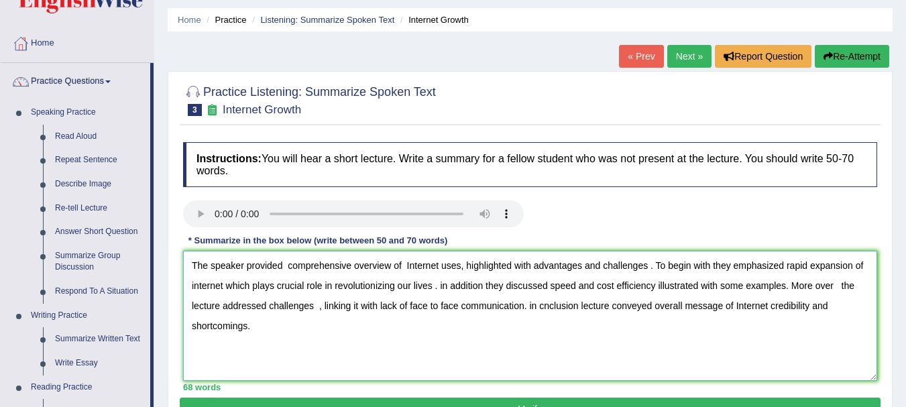
click at [535, 306] on textarea "The speaker provided comprehensive overview of Internet uses, highlighted with …" at bounding box center [530, 316] width 694 height 130
click at [549, 306] on textarea "The speaker provided comprehensive overview of Internet uses, highlighted with …" at bounding box center [530, 316] width 694 height 130
type textarea "The speaker provided comprehensive overview of Internet uses, highlighted with …"
click at [566, 402] on button "Verify" at bounding box center [530, 409] width 701 height 23
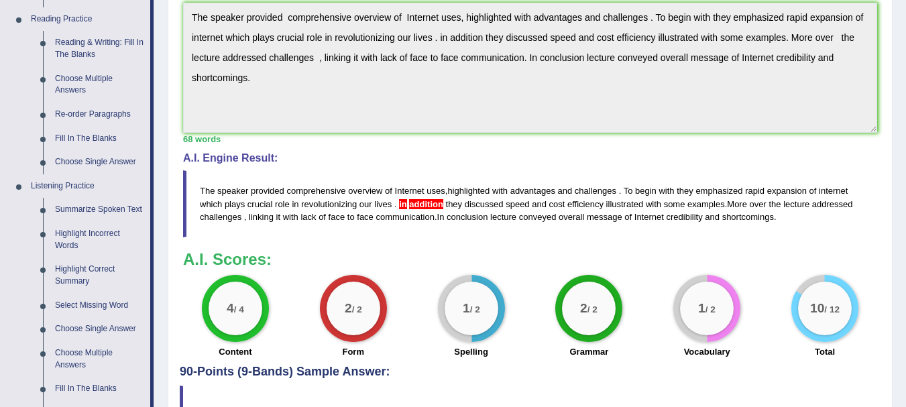
scroll to position [414, 0]
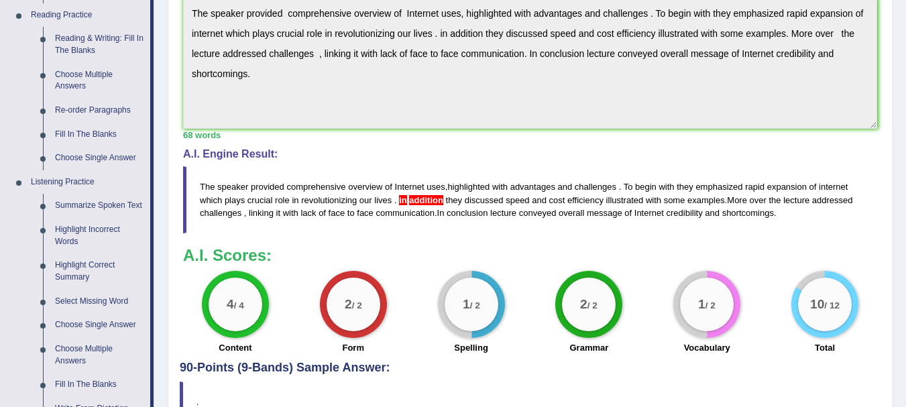
click at [549, 129] on div "68 words" at bounding box center [530, 135] width 694 height 13
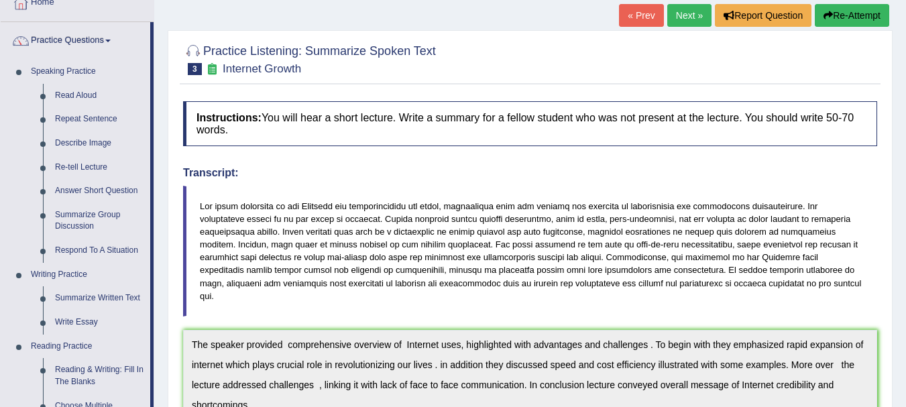
scroll to position [65, 0]
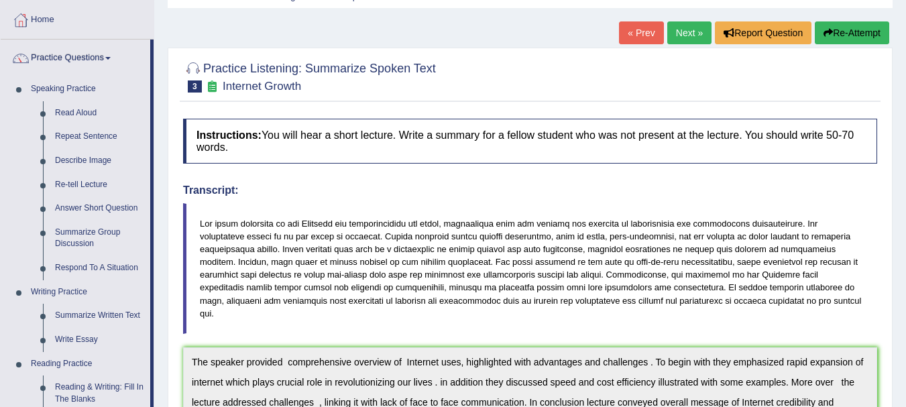
click at [793, 141] on h4 "Instructions: You will hear a short lecture. Write a summary for a fellow stude…" at bounding box center [530, 141] width 694 height 45
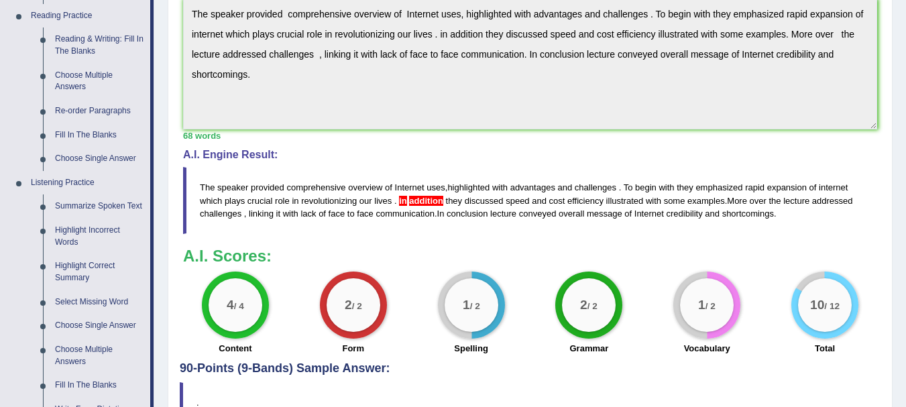
scroll to position [419, 0]
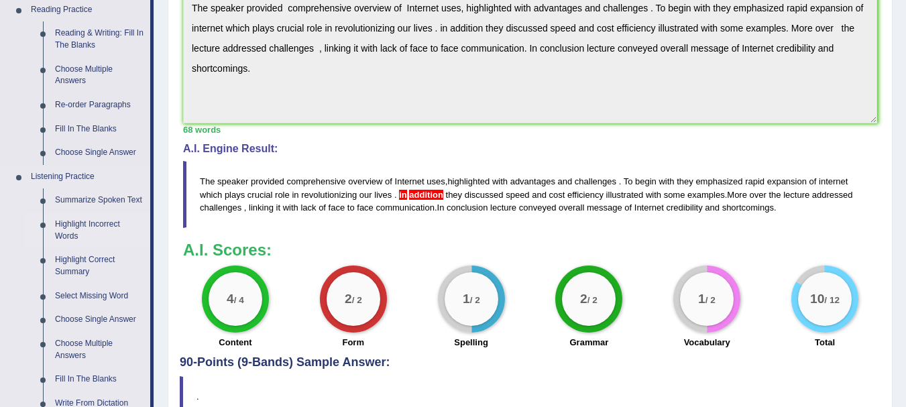
click at [82, 228] on link "Highlight Incorrect Words" at bounding box center [99, 231] width 101 height 36
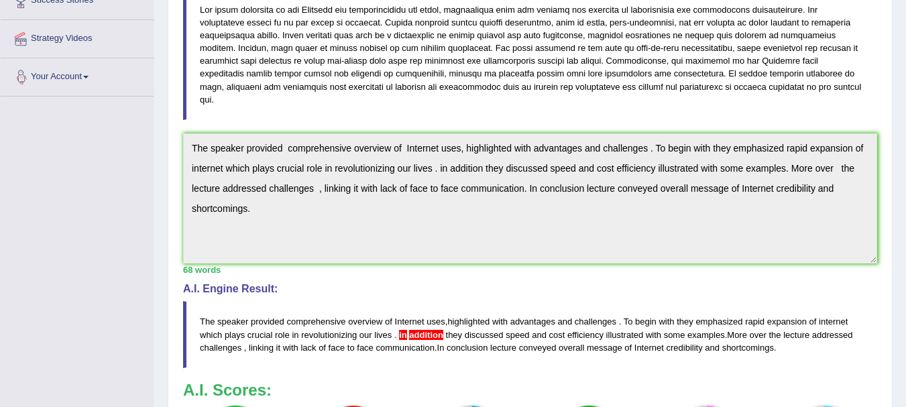
scroll to position [426, 0]
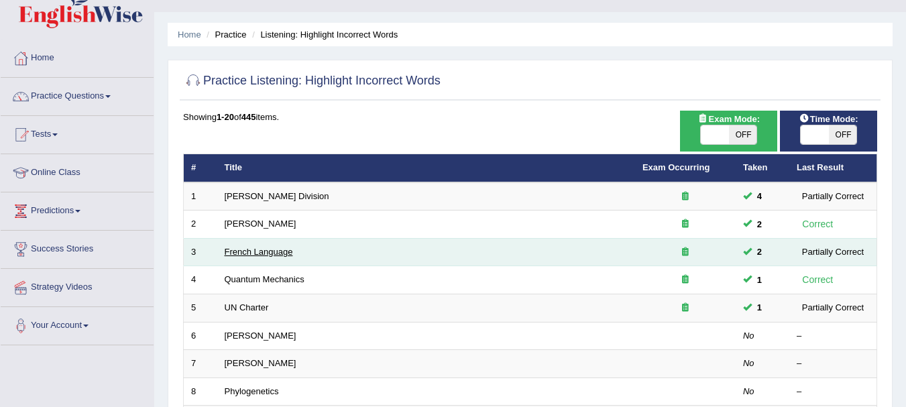
scroll to position [180, 0]
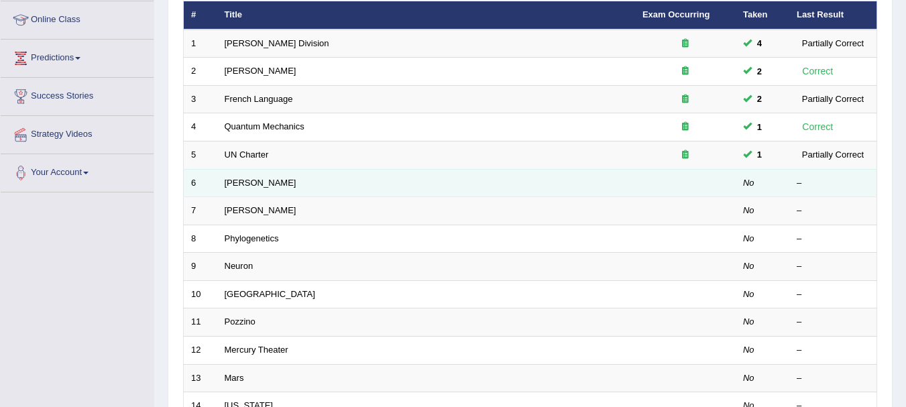
click at [266, 183] on td "[PERSON_NAME]" at bounding box center [426, 183] width 418 height 28
click at [236, 184] on link "Harold" at bounding box center [261, 183] width 72 height 10
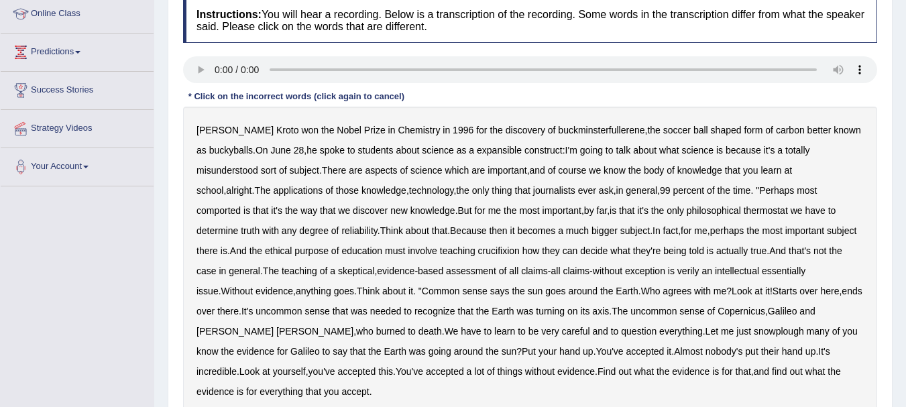
scroll to position [188, 0]
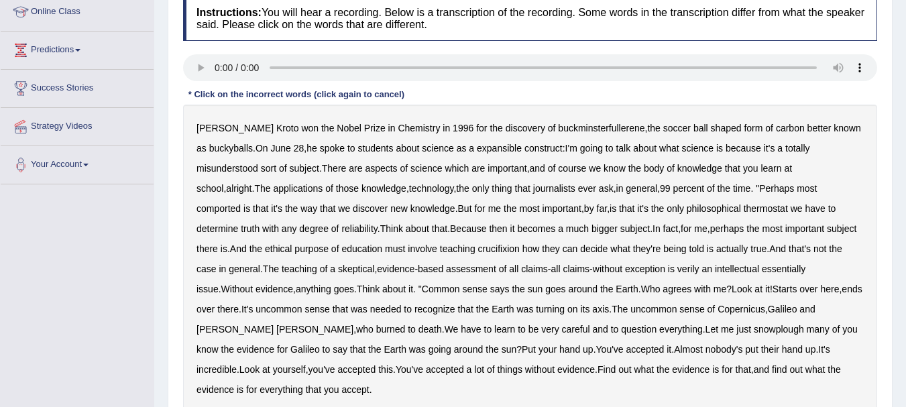
click at [500, 150] on b "expansible" at bounding box center [499, 148] width 45 height 11
click at [243, 168] on b "misunderstood" at bounding box center [227, 168] width 62 height 11
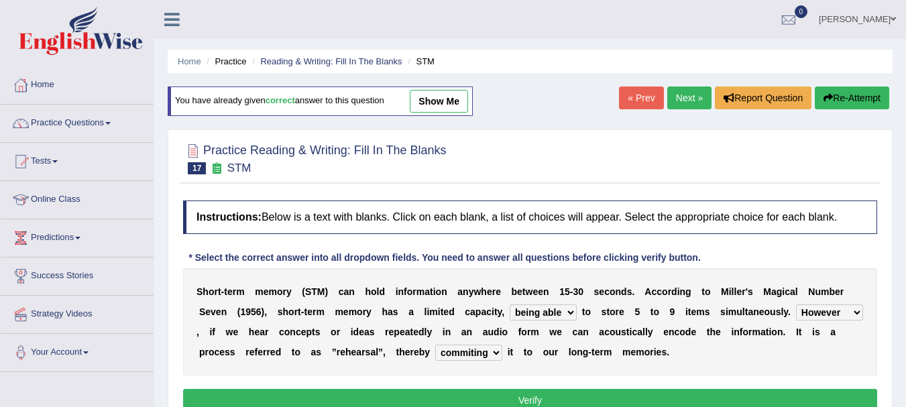
select select "being able"
select select "However"
select select "commiting"
